Goal: Task Accomplishment & Management: Manage account settings

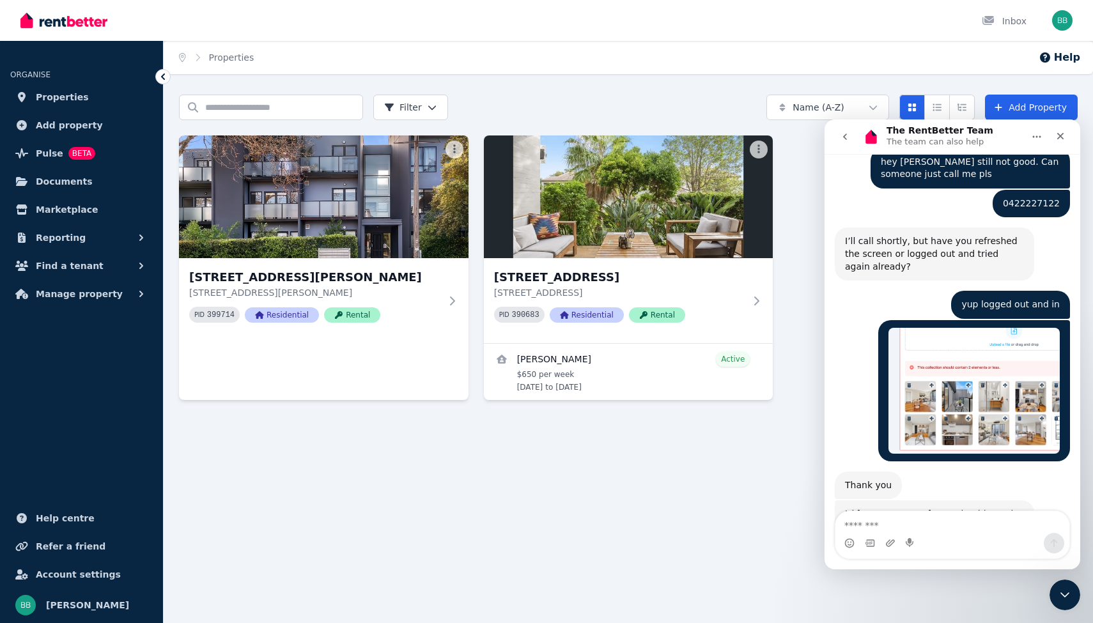
scroll to position [2806, 0]
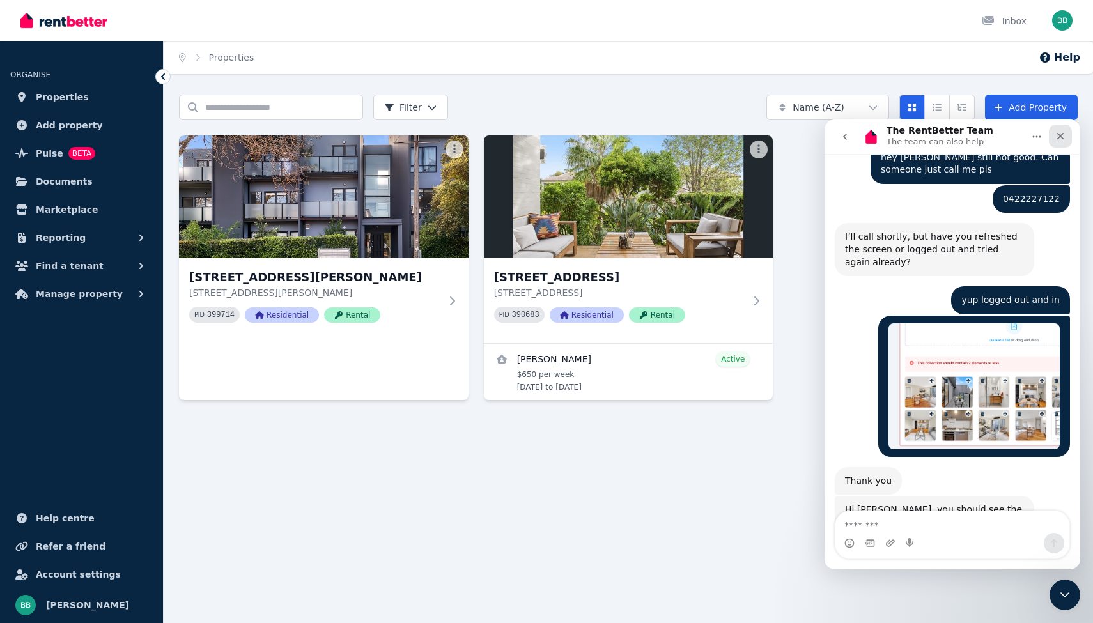
click at [1060, 139] on icon "Close" at bounding box center [1060, 136] width 10 height 10
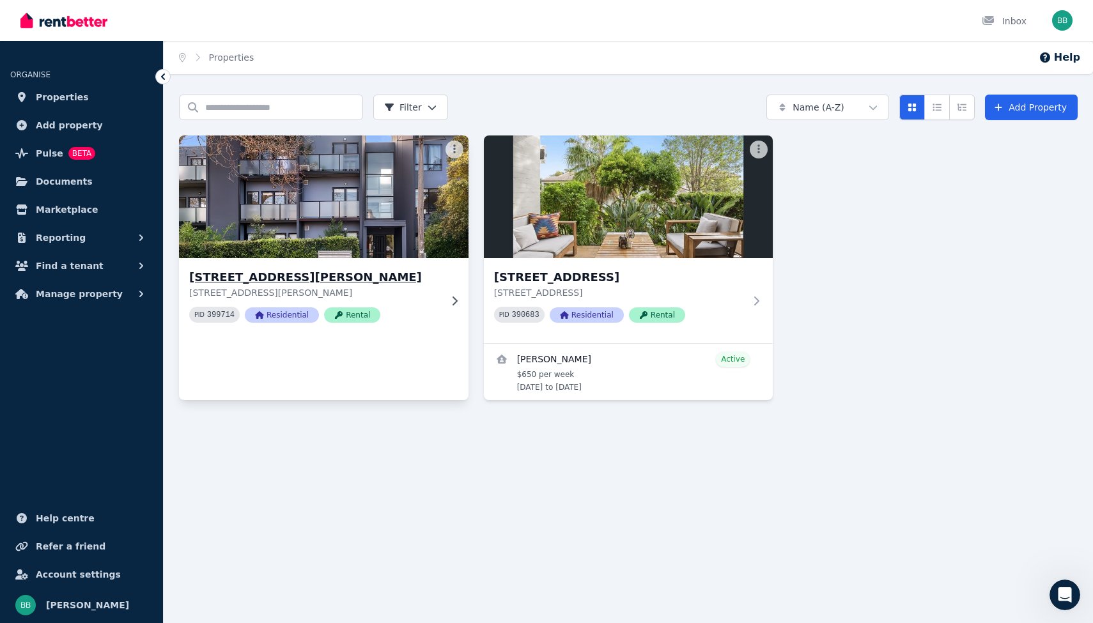
click at [362, 190] on img at bounding box center [324, 196] width 304 height 129
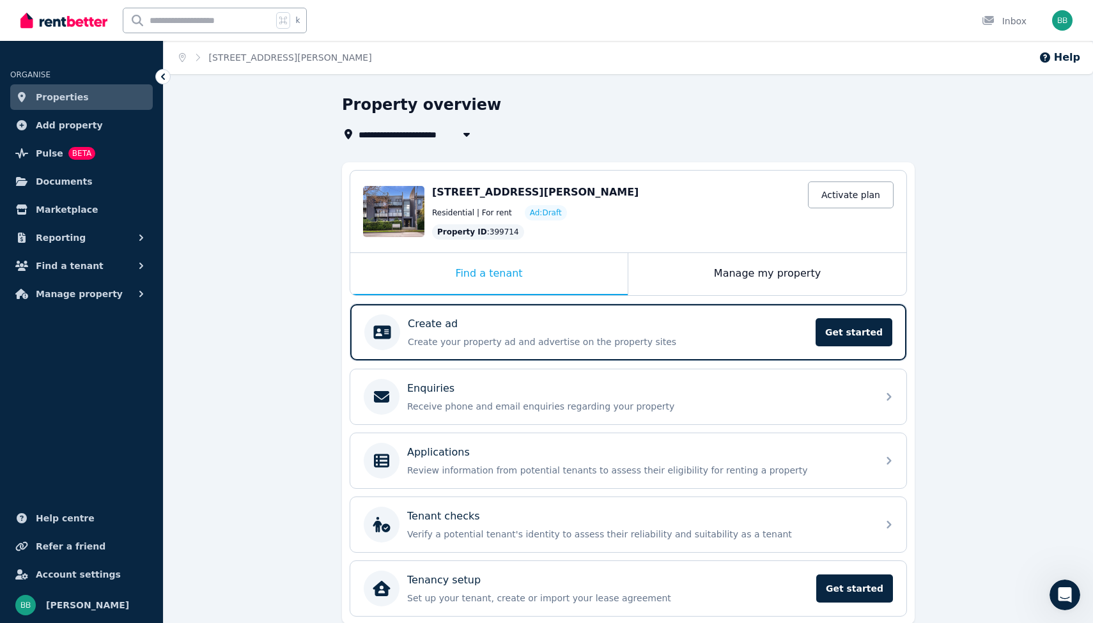
click at [538, 208] on span "Ad: Draft" at bounding box center [546, 213] width 32 height 10
click at [538, 196] on span "[STREET_ADDRESS][PERSON_NAME]" at bounding box center [535, 192] width 206 height 12
click at [398, 206] on div "Edit" at bounding box center [393, 211] width 61 height 51
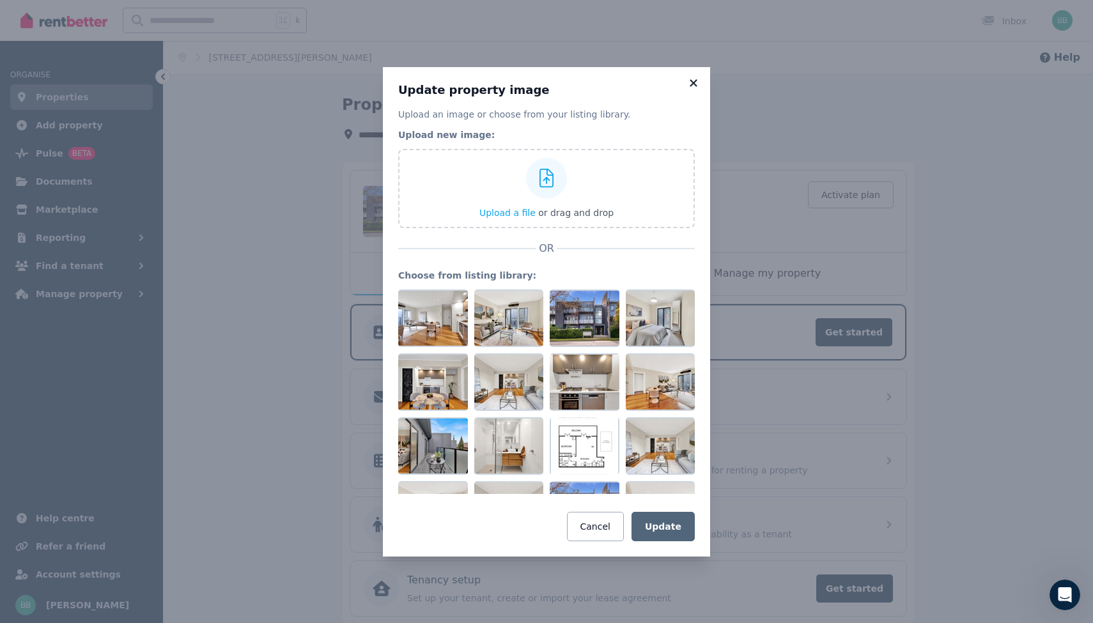
click at [91, 419] on icon at bounding box center [86, 424] width 10 height 10
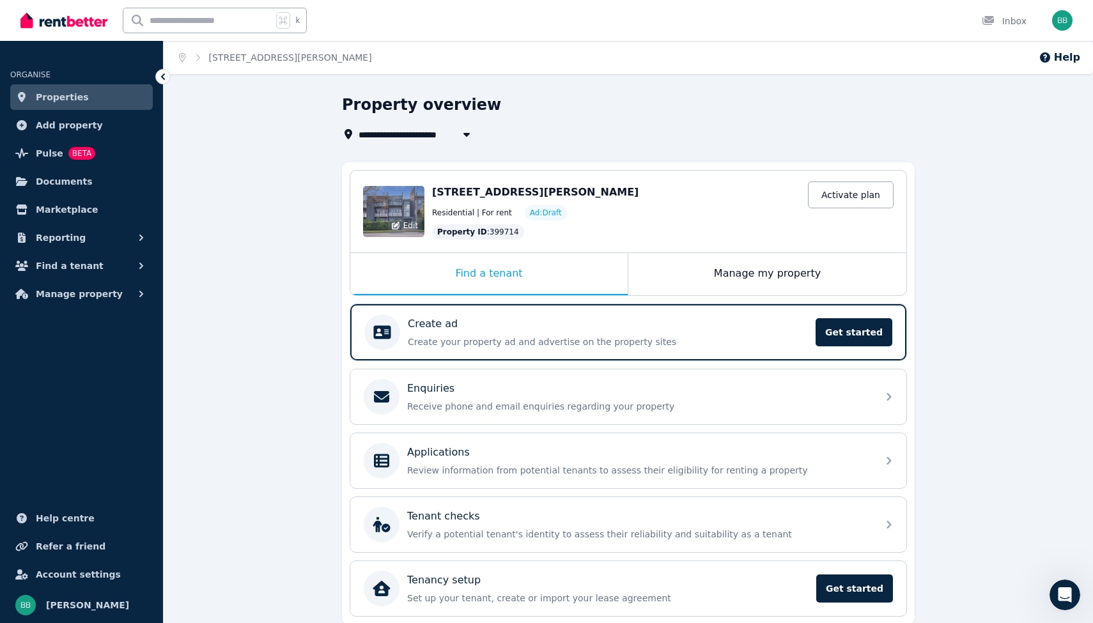
click at [409, 229] on span "Edit" at bounding box center [410, 226] width 15 height 10
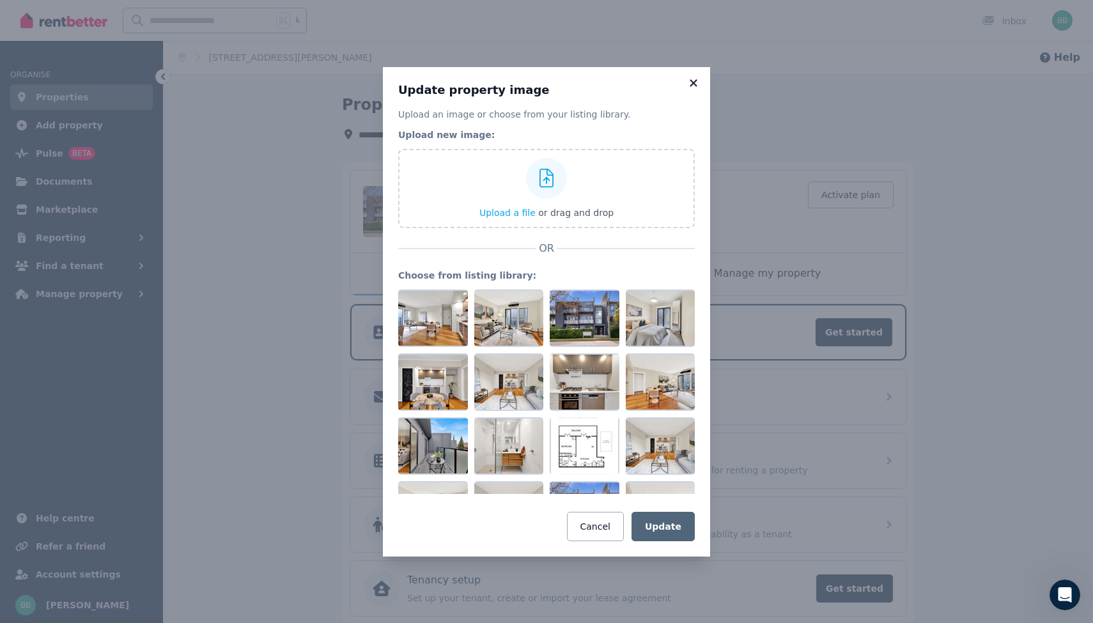
click at [693, 81] on icon at bounding box center [693, 83] width 13 height 12
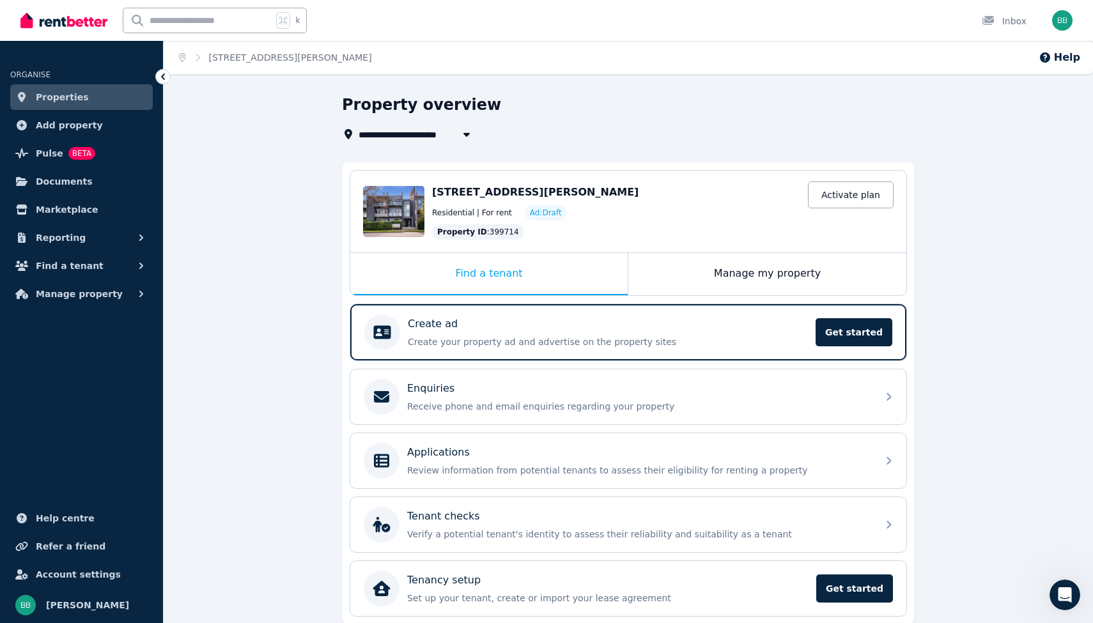
scroll to position [50, 0]
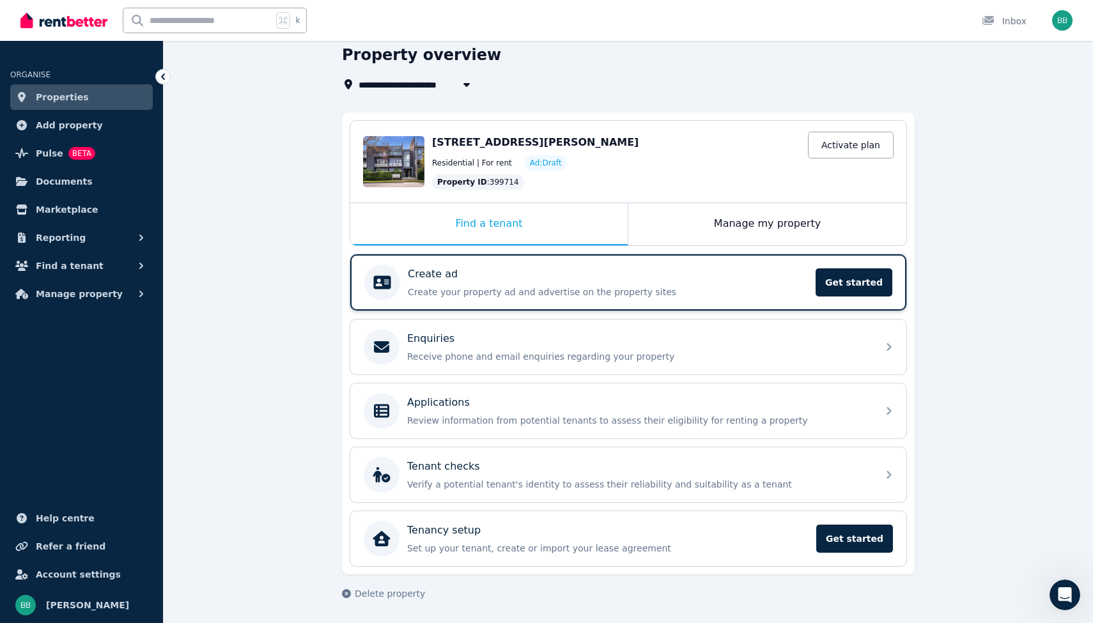
click at [446, 281] on p "Create ad" at bounding box center [433, 274] width 50 height 15
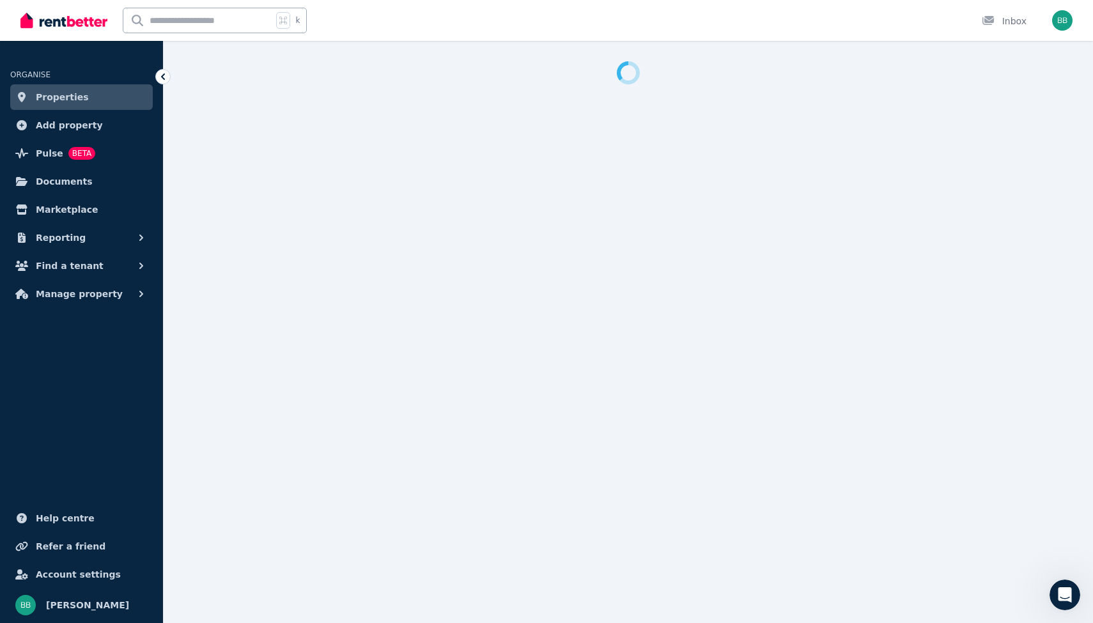
select select "***"
select select "**********"
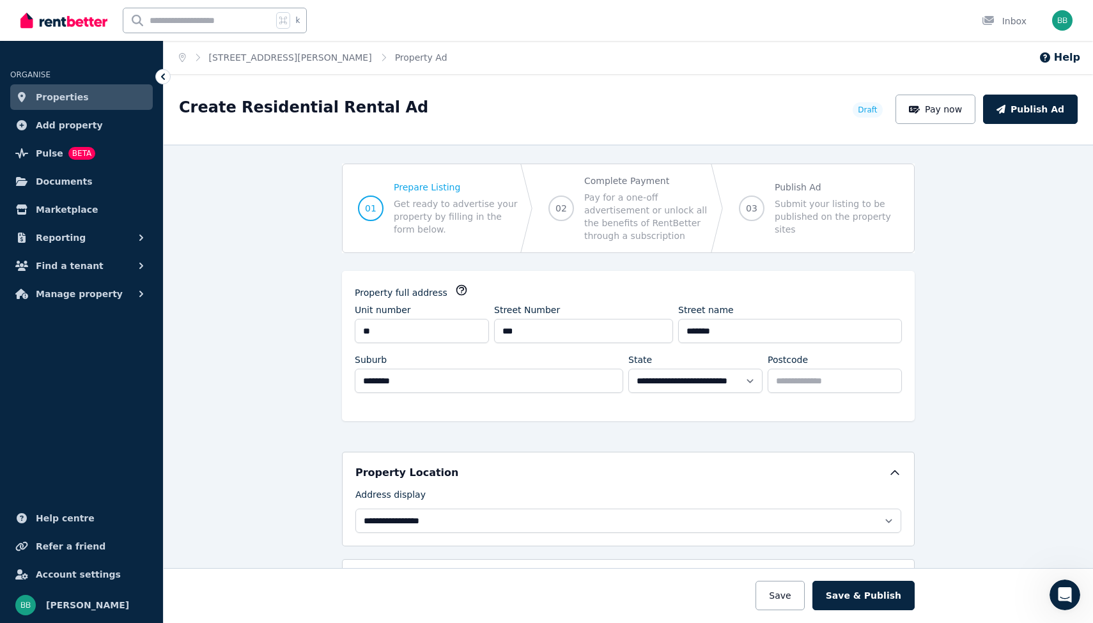
click at [58, 96] on span "Properties" at bounding box center [62, 96] width 53 height 15
